Goal: Navigation & Orientation: Find specific page/section

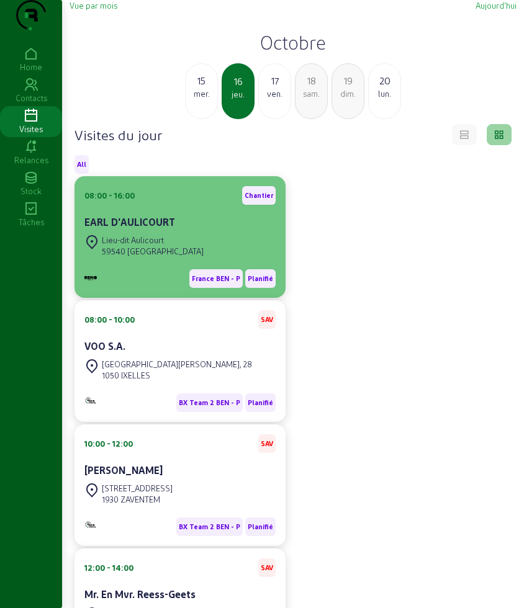
click at [173, 205] on div "08:00 - 16:00 Chantier" at bounding box center [179, 195] width 191 height 19
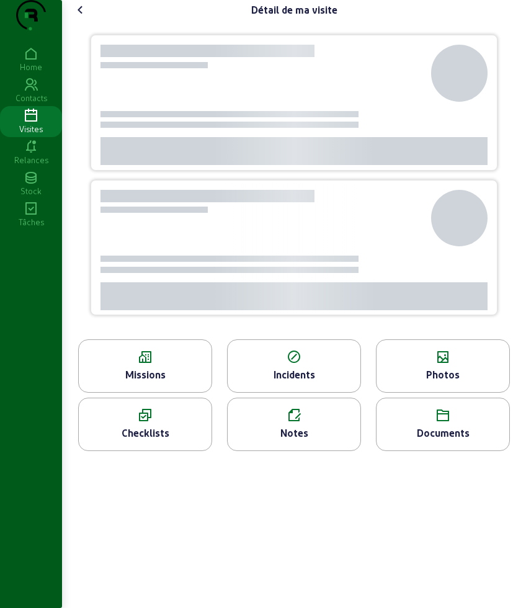
click at [25, 123] on icon at bounding box center [31, 116] width 62 height 15
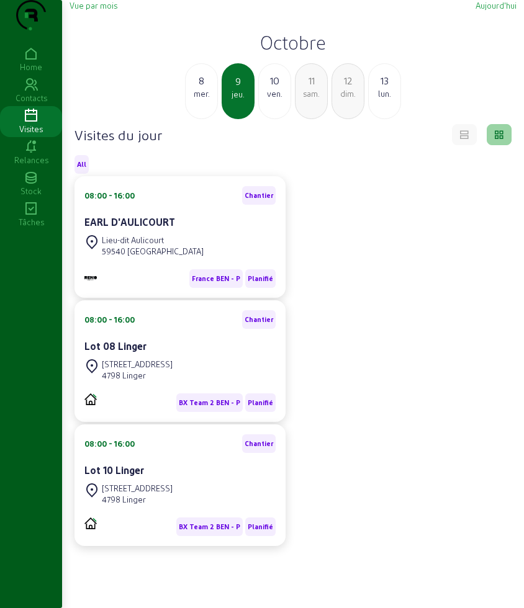
click at [276, 99] on div "ven." at bounding box center [275, 93] width 32 height 11
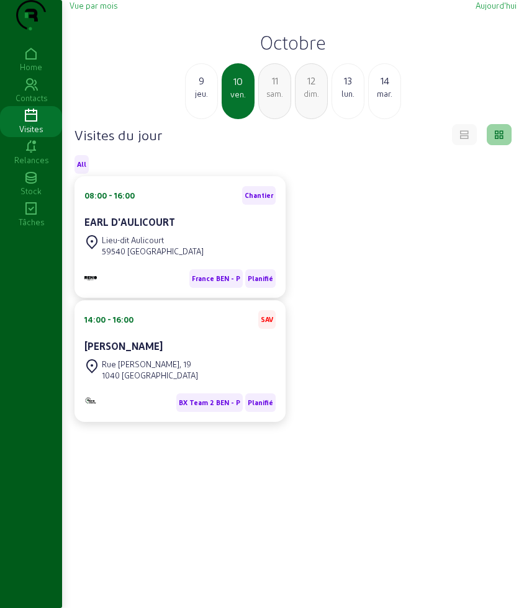
click at [292, 53] on h2 "Octobre" at bounding box center [292, 42] width 447 height 22
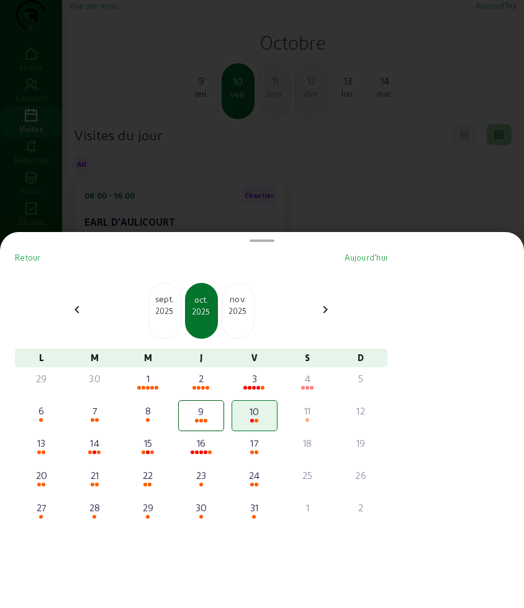
click at [172, 305] on div "2025" at bounding box center [165, 310] width 32 height 11
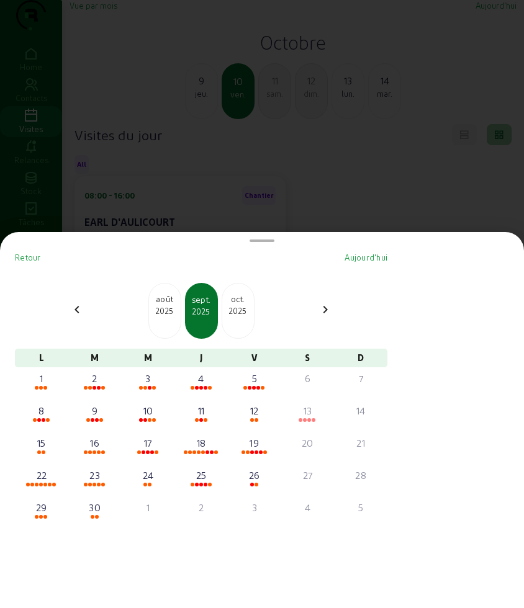
click at [242, 311] on div "2025" at bounding box center [238, 310] width 32 height 11
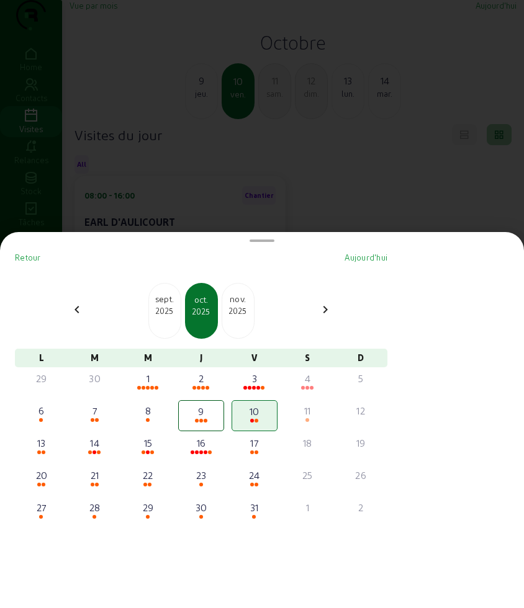
click at [242, 311] on div "2025" at bounding box center [238, 310] width 32 height 11
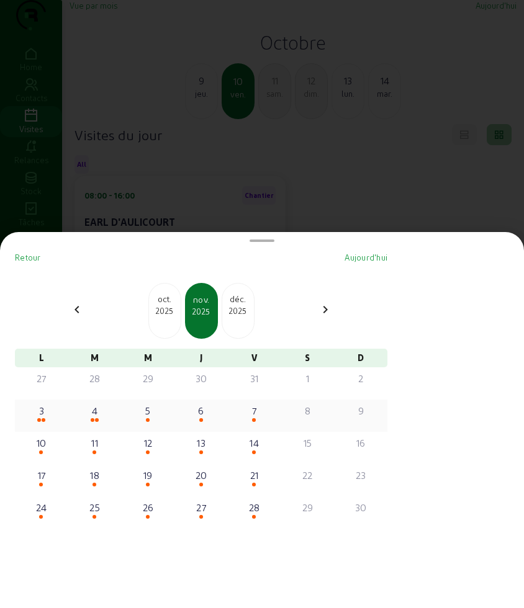
click at [60, 424] on div "3" at bounding box center [42, 415] width 46 height 31
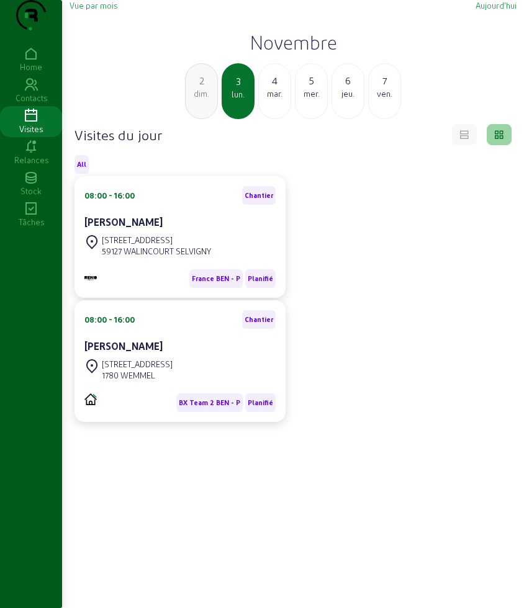
click at [271, 99] on div "mar." at bounding box center [275, 93] width 32 height 11
click at [292, 53] on h2 "Novembre" at bounding box center [292, 42] width 447 height 22
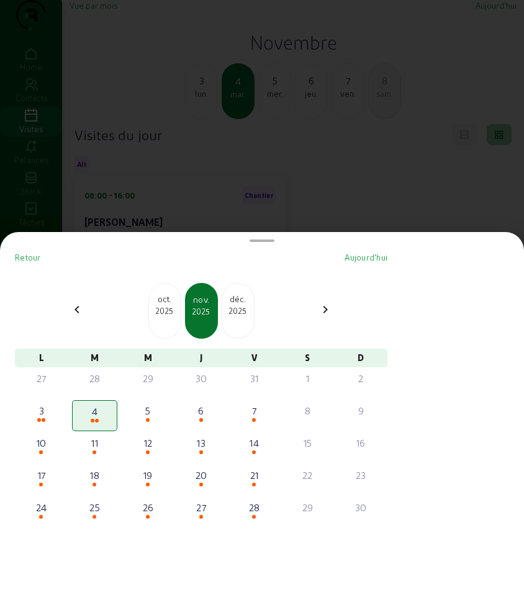
click at [175, 318] on div "[DATE]" at bounding box center [164, 311] width 33 height 56
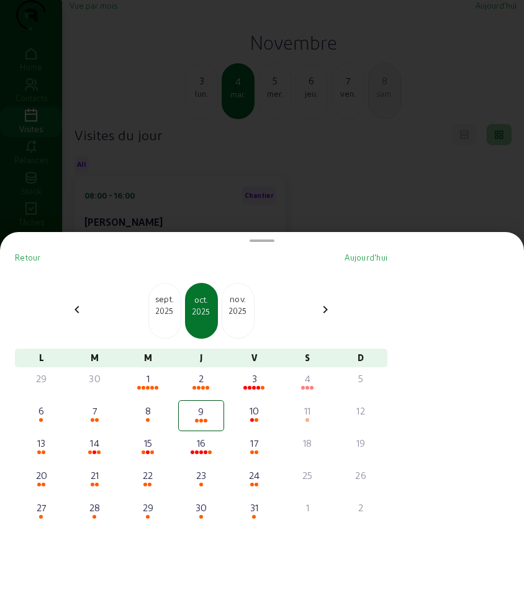
click at [226, 114] on div at bounding box center [262, 304] width 524 height 608
